Goal: Task Accomplishment & Management: Use online tool/utility

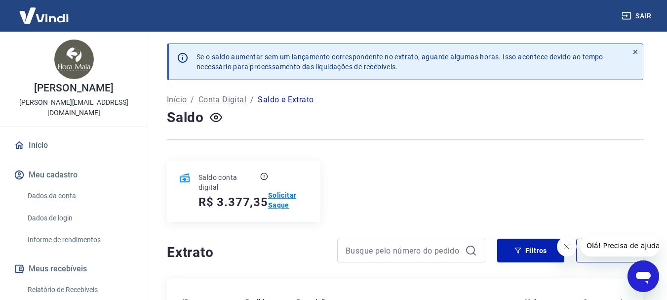
click at [280, 192] on p "Solicitar Saque" at bounding box center [288, 200] width 40 height 20
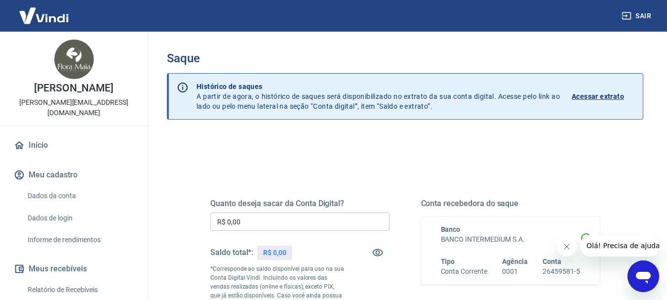
click at [266, 218] on input "R$ 0,00" at bounding box center [299, 221] width 179 height 18
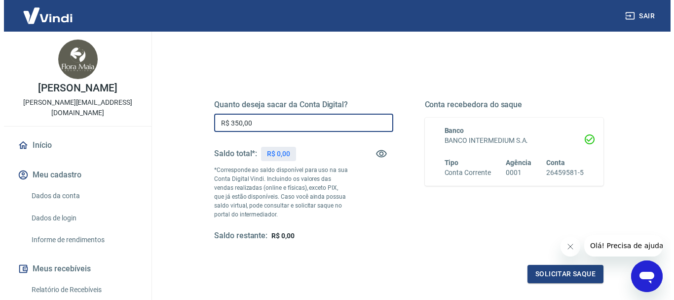
scroll to position [197, 0]
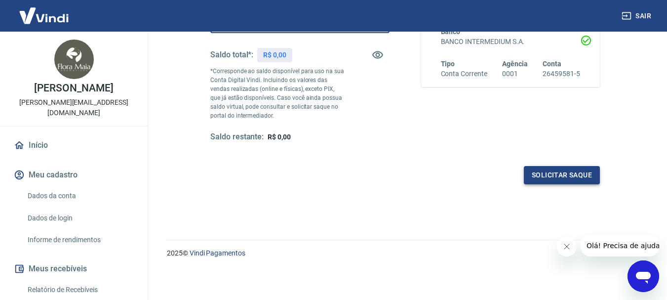
type input "R$ 350,00"
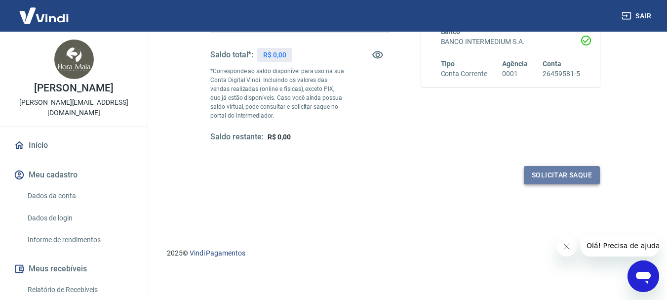
click at [569, 176] on button "Solicitar saque" at bounding box center [562, 175] width 76 height 18
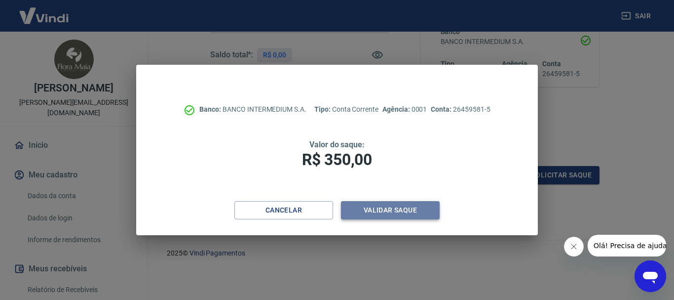
click at [400, 213] on button "Validar saque" at bounding box center [390, 210] width 99 height 18
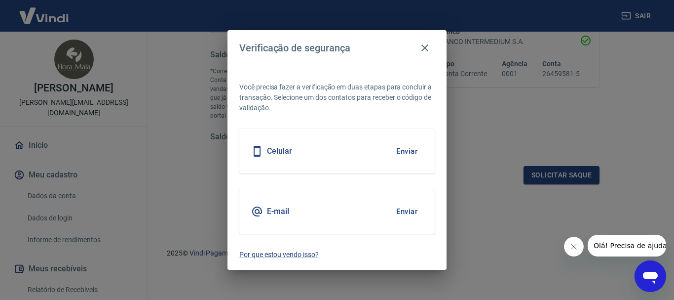
click at [409, 150] on button "Enviar" at bounding box center [407, 151] width 32 height 21
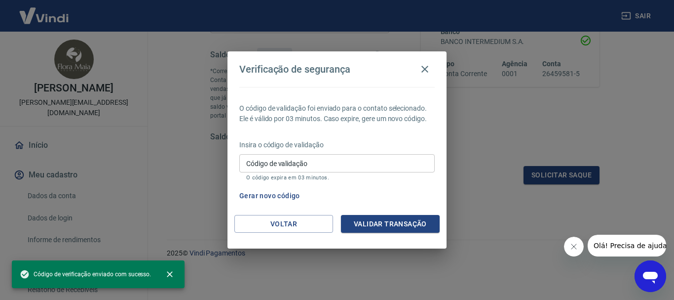
click at [313, 164] on input "Código de validação" at bounding box center [336, 163] width 195 height 18
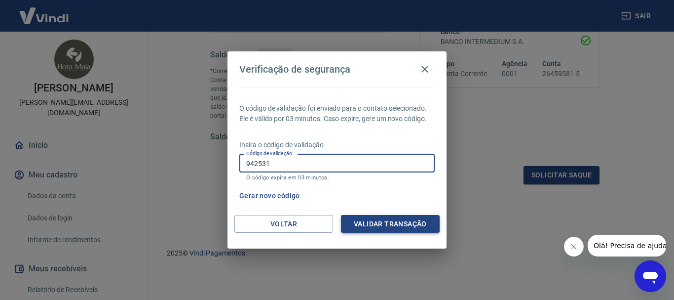
type input "942531"
click at [373, 227] on button "Validar transação" at bounding box center [390, 224] width 99 height 18
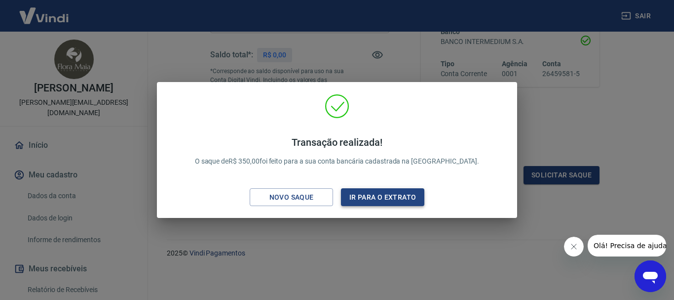
click at [387, 196] on button "Ir para o extrato" at bounding box center [382, 197] width 83 height 18
